Goal: Information Seeking & Learning: Compare options

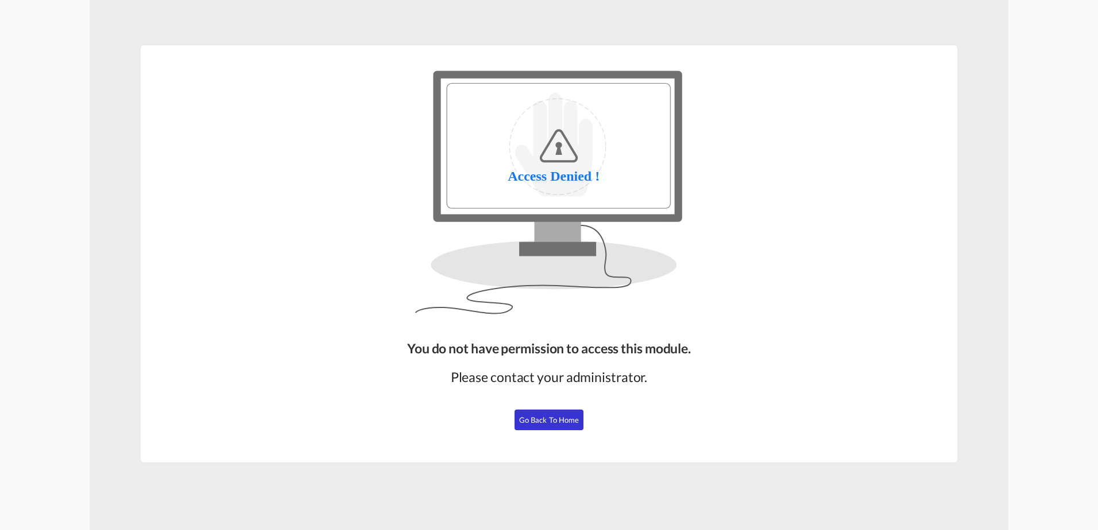
drag, startPoint x: 550, startPoint y: 421, endPoint x: 561, endPoint y: 421, distance: 10.9
click at [550, 421] on span "Go Back to Home" at bounding box center [549, 420] width 60 height 9
